Goal: Task Accomplishment & Management: Use online tool/utility

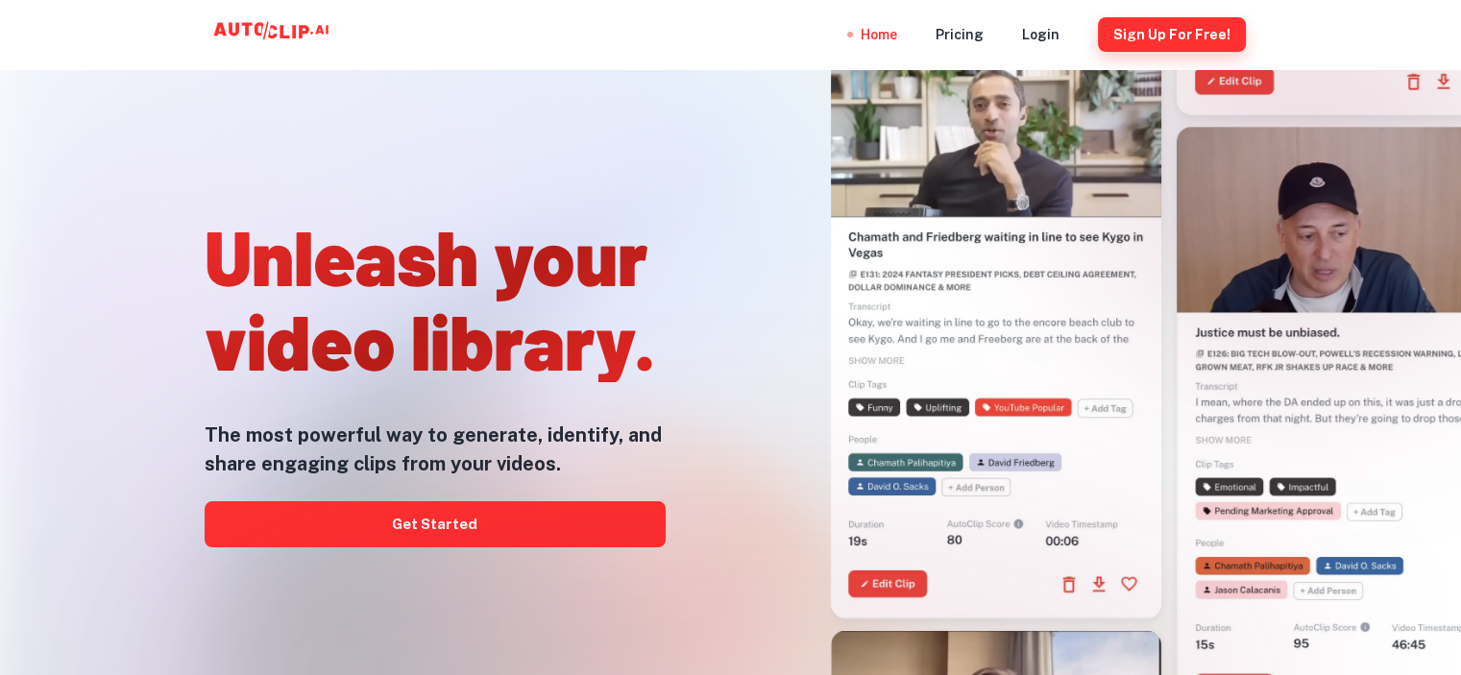
click at [1166, 39] on button "Sign Up for free!" at bounding box center [1172, 34] width 148 height 35
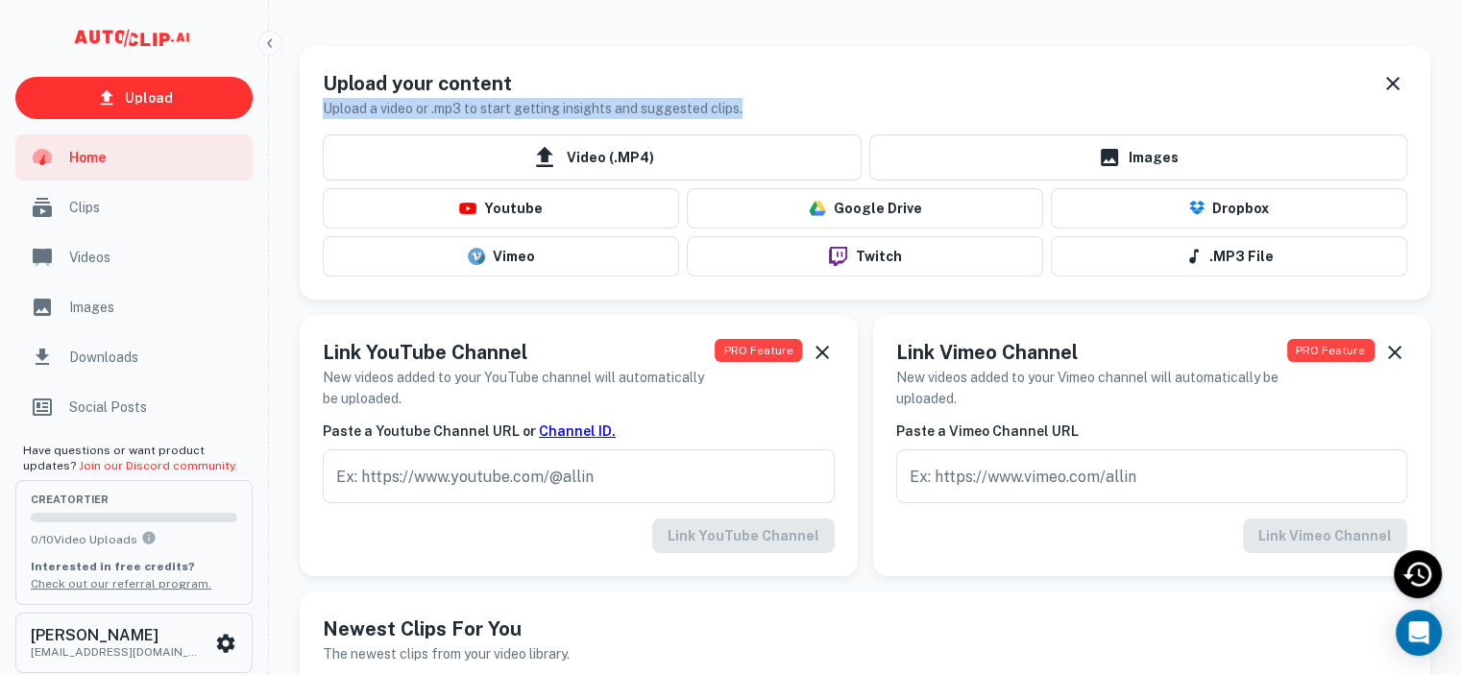
drag, startPoint x: 746, startPoint y: 104, endPoint x: 326, endPoint y: 114, distance: 420.8
click at [326, 114] on div "Upload your content Upload a video or .mp3 to start getting insights and sugges…" at bounding box center [865, 94] width 1084 height 50
click at [325, 113] on h6 "Upload a video or .mp3 to start getting insights and suggested clips." at bounding box center [533, 108] width 420 height 21
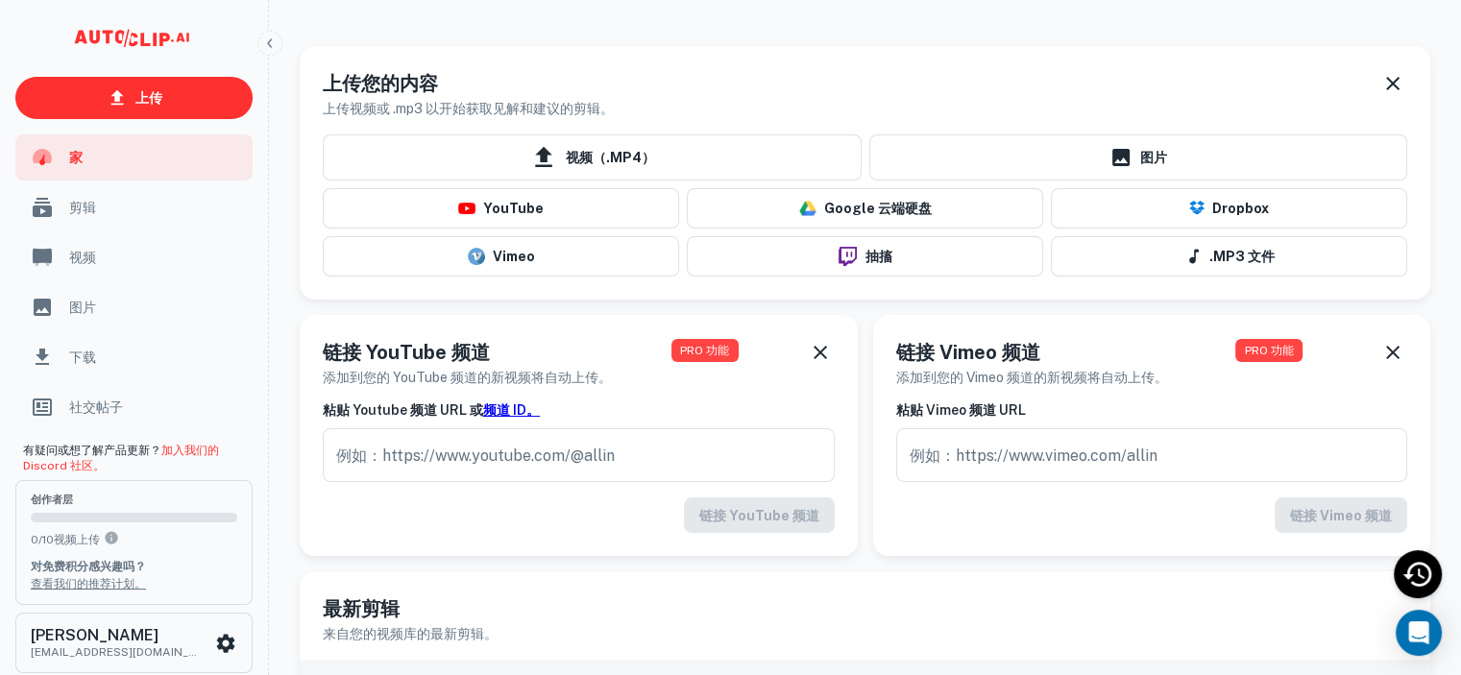
click at [927, 65] on div "上传您的内容 上传视频或 .mp3 以开始获取见解和建议的剪辑。" at bounding box center [865, 86] width 1130 height 81
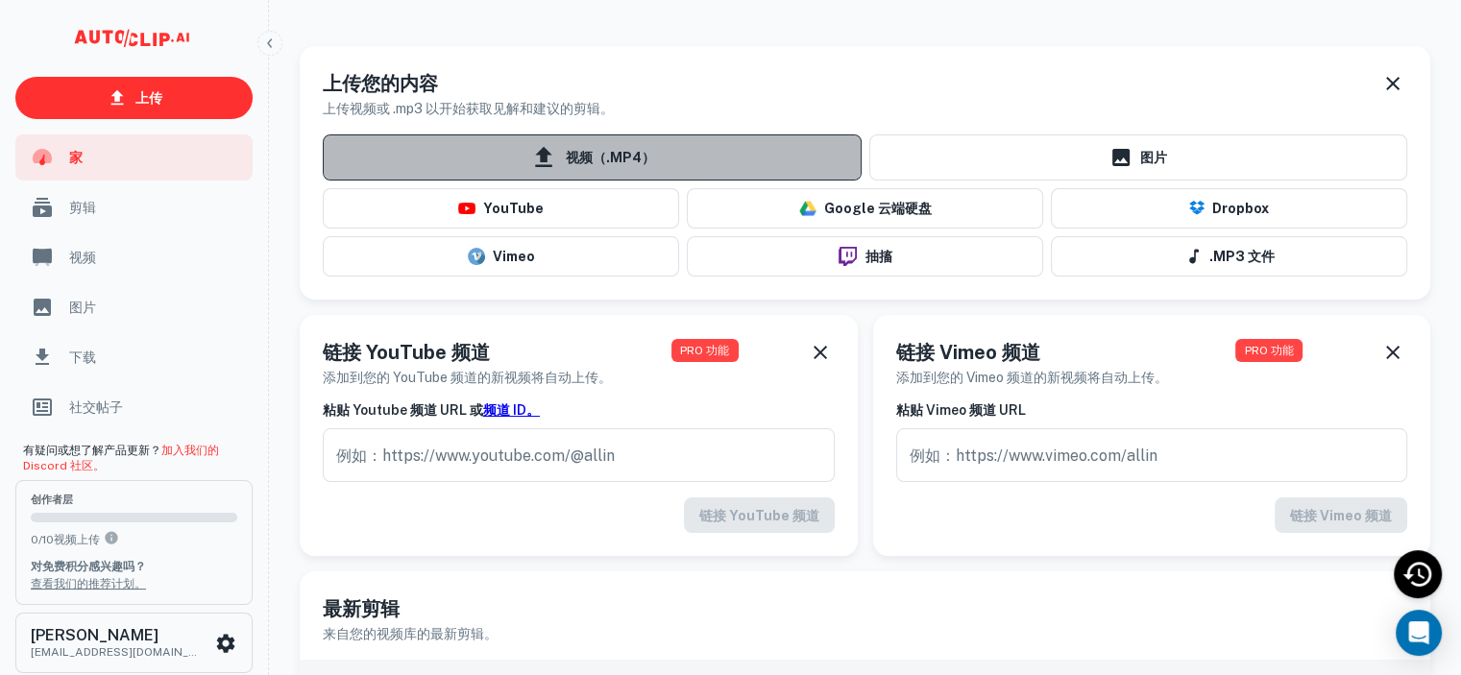
click at [607, 156] on font "视频（.MP4）" at bounding box center [610, 158] width 89 height 15
click at [0, 0] on input "视频（.MP4）" at bounding box center [0, 0] width 0 height 0
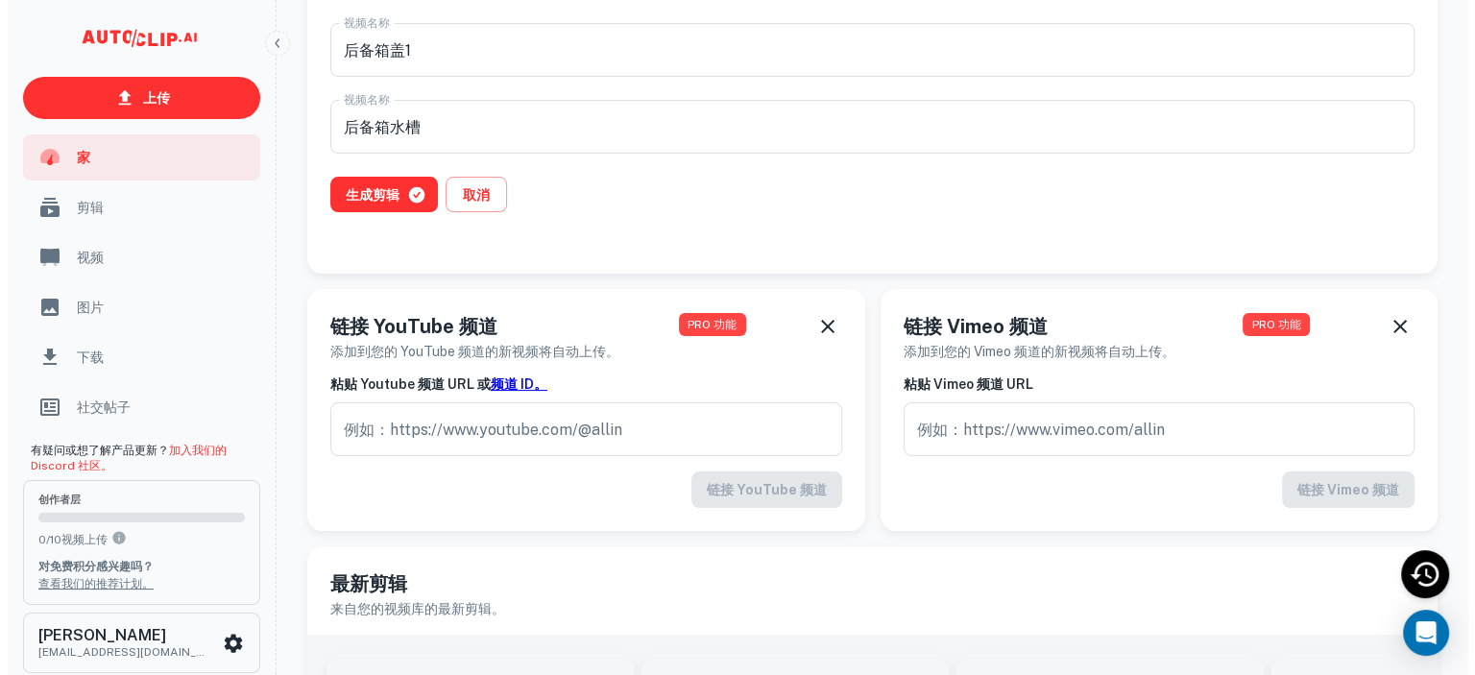
scroll to position [288, 0]
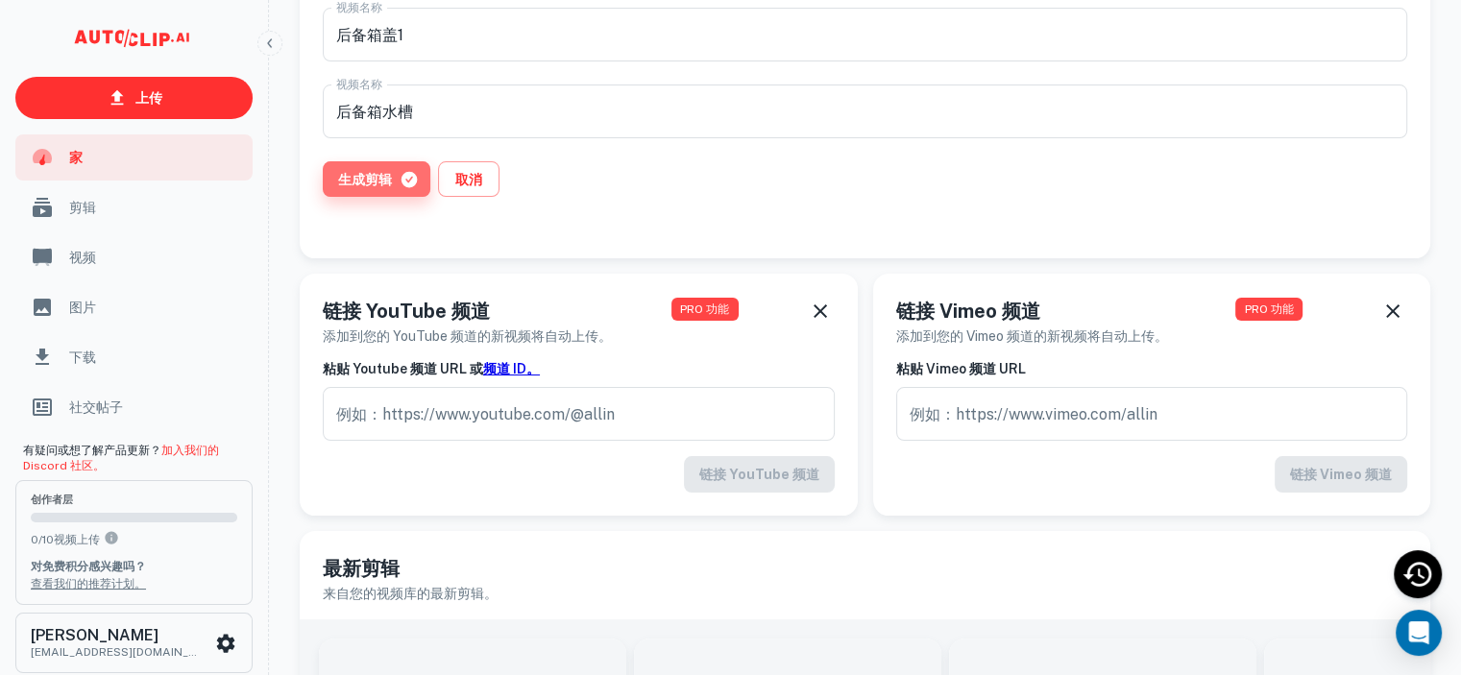
click at [392, 180] on button "生成剪辑" at bounding box center [377, 179] width 108 height 36
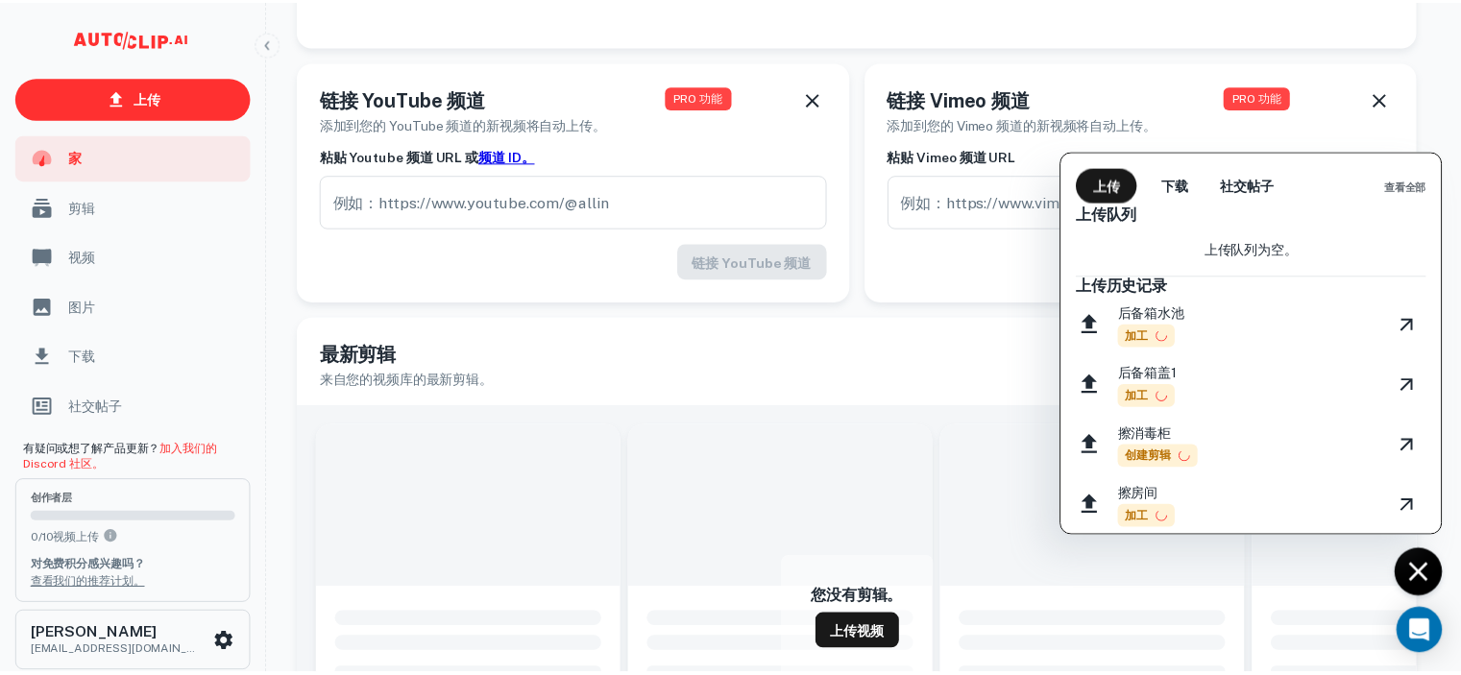
scroll to position [8, 0]
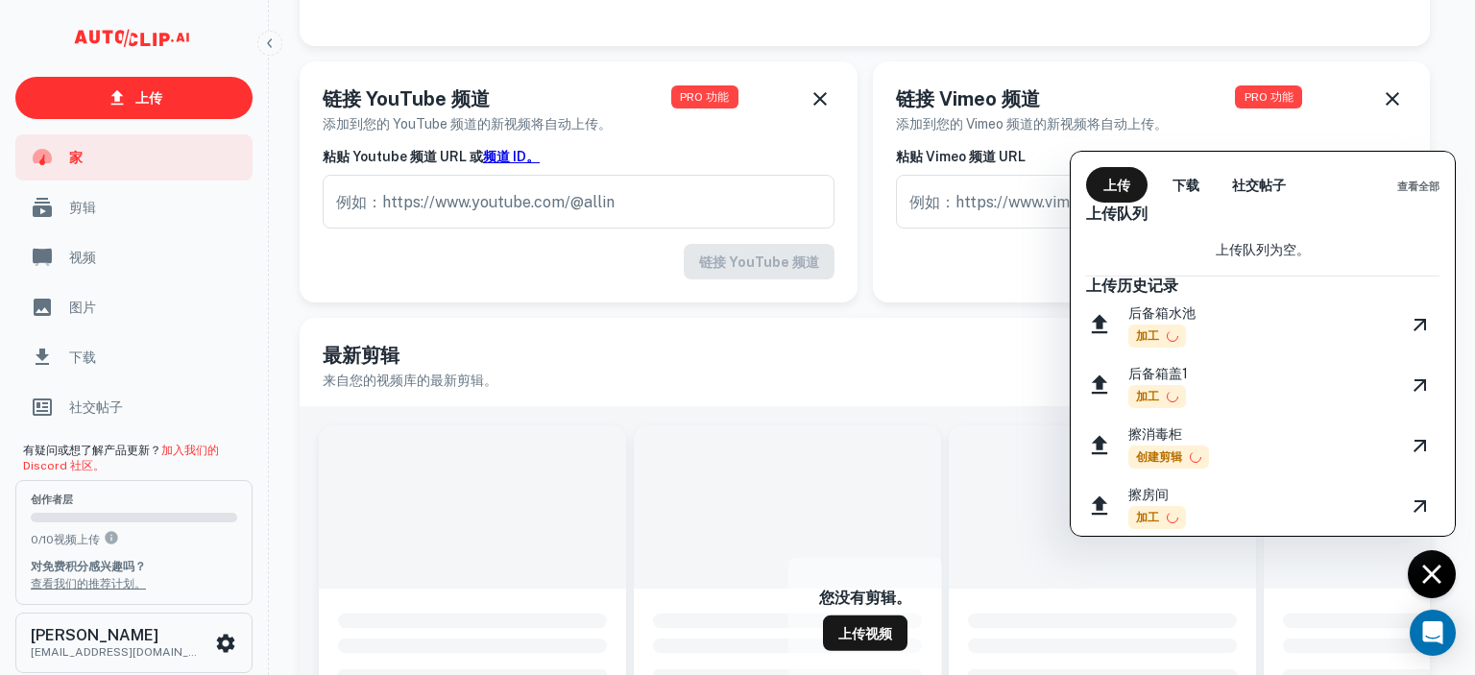
click at [944, 348] on div at bounding box center [737, 337] width 1475 height 675
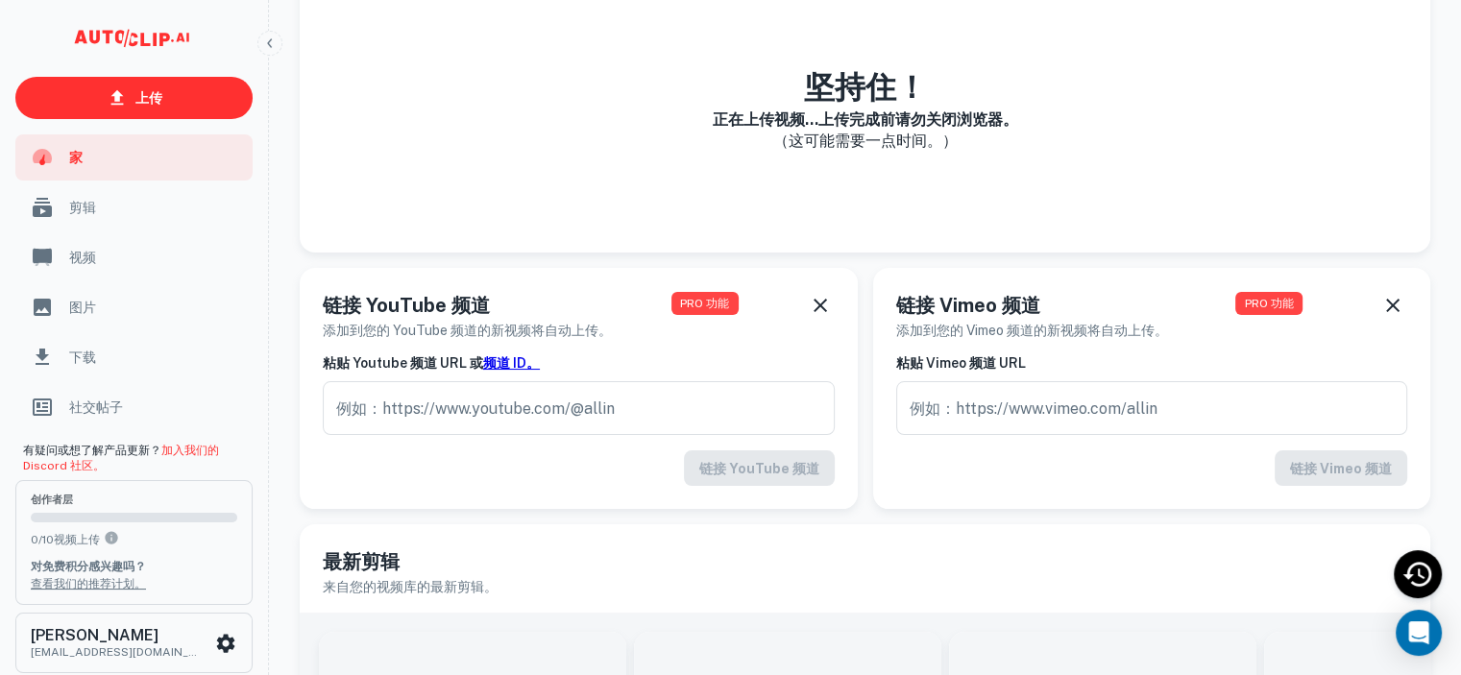
scroll to position [0, 0]
